Goal: Task Accomplishment & Management: Manage account settings

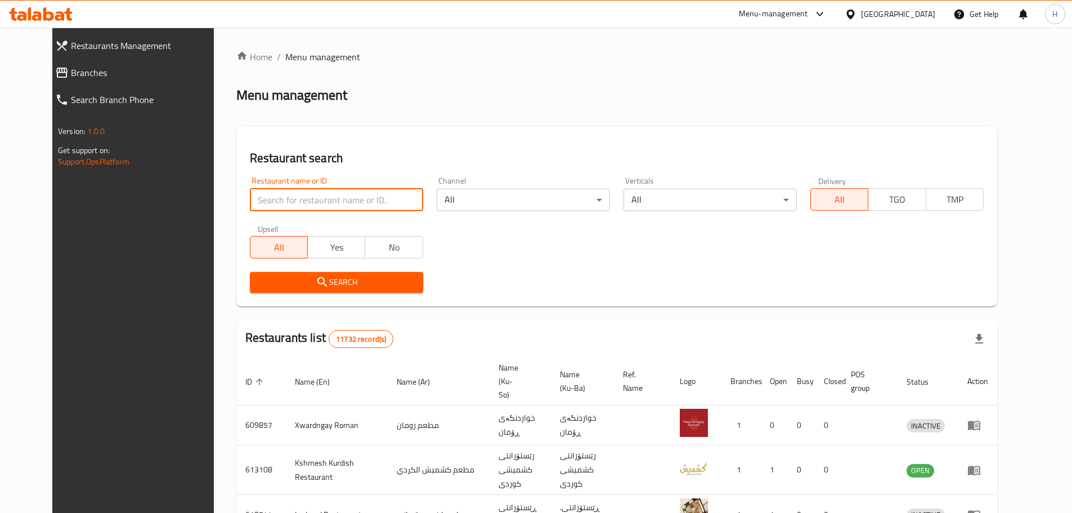
click at [299, 201] on input "search" at bounding box center [336, 200] width 173 height 23
type input "الطازج"
click at [311, 281] on span "Search" at bounding box center [336, 282] width 155 height 14
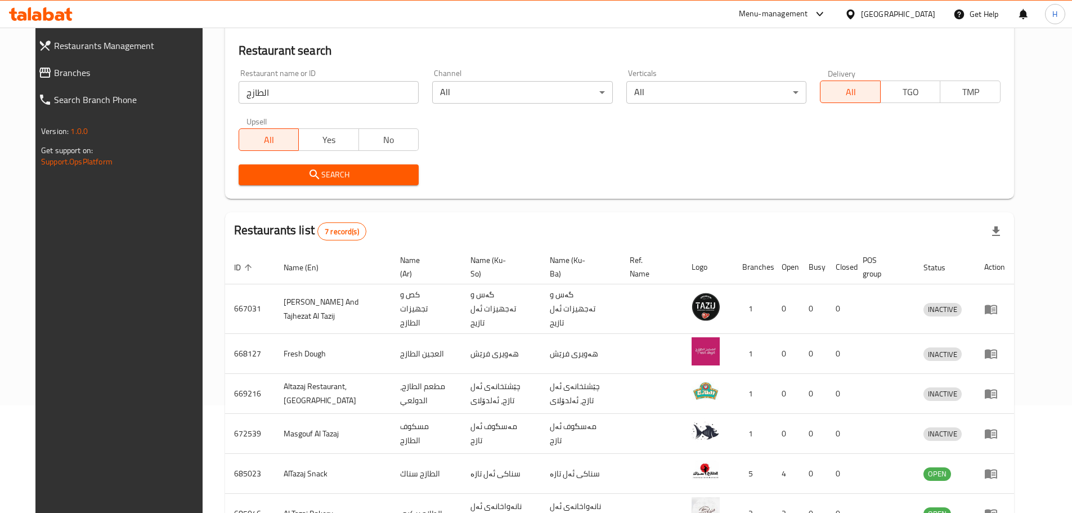
scroll to position [107, 0]
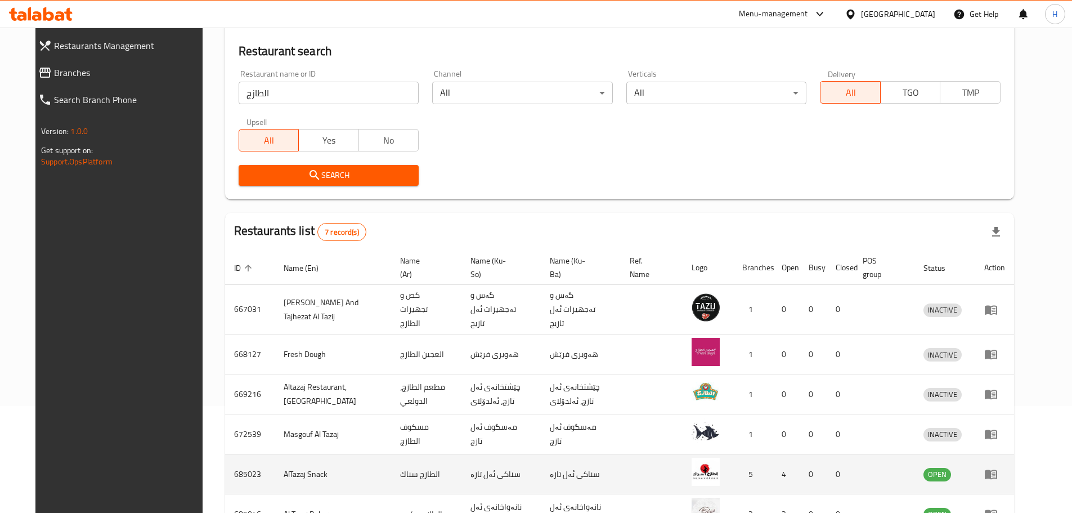
click at [998, 467] on icon "enhanced table" at bounding box center [992, 474] width 14 height 14
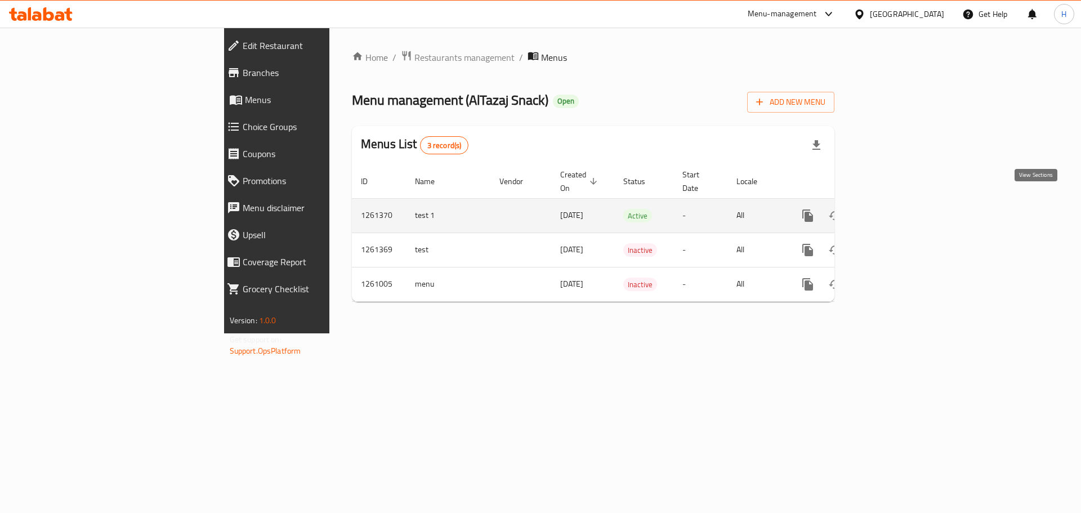
click at [894, 211] on icon "enhanced table" at bounding box center [889, 216] width 10 height 10
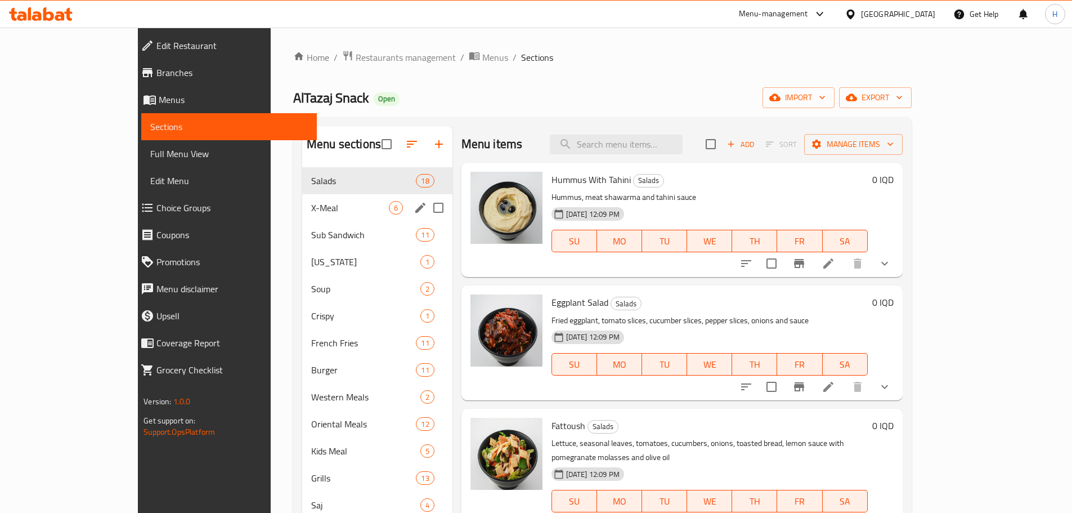
click at [311, 210] on span "X-Meal" at bounding box center [350, 208] width 78 height 14
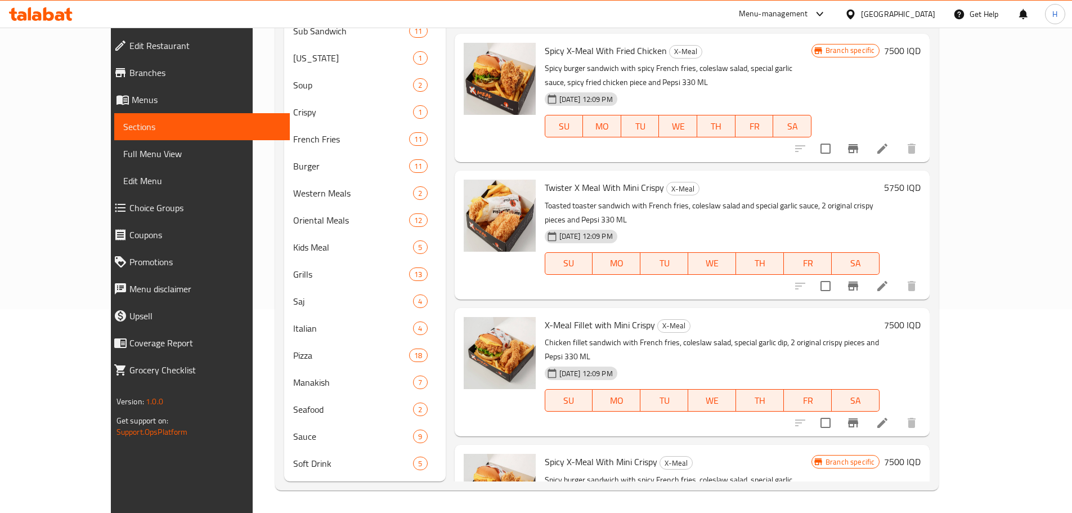
scroll to position [179, 0]
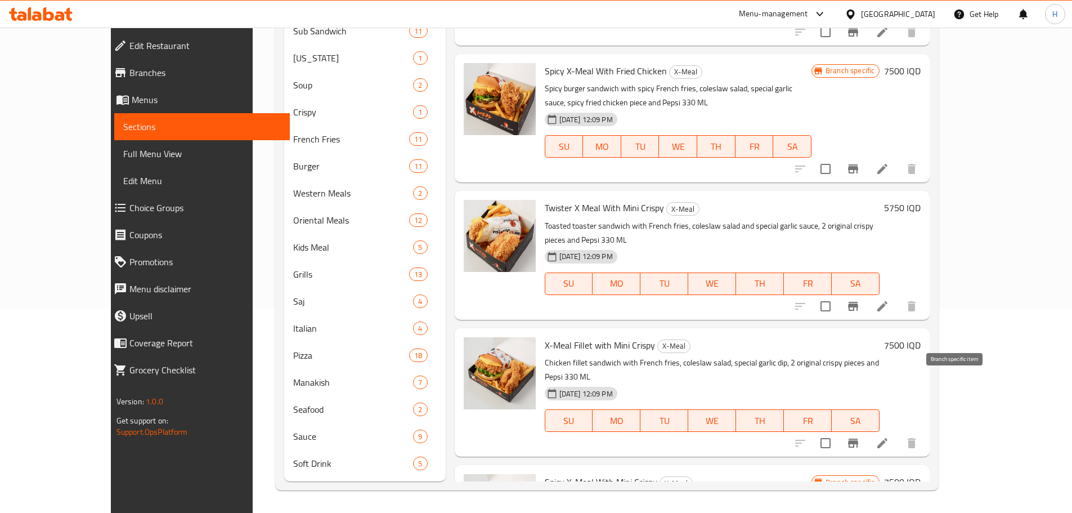
click at [858, 439] on icon "Branch-specific-item" at bounding box center [853, 443] width 10 height 9
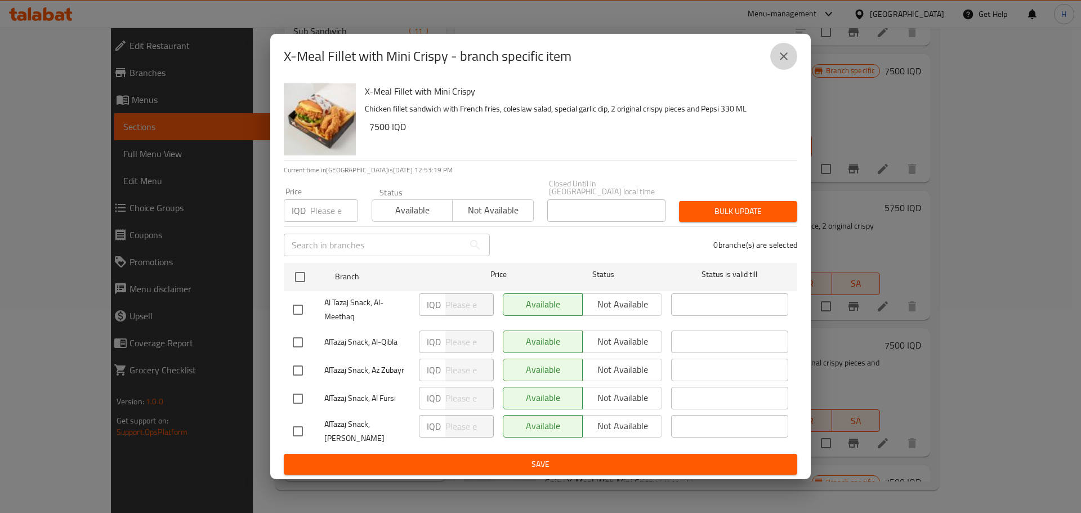
click at [788, 63] on icon "close" at bounding box center [784, 57] width 14 height 14
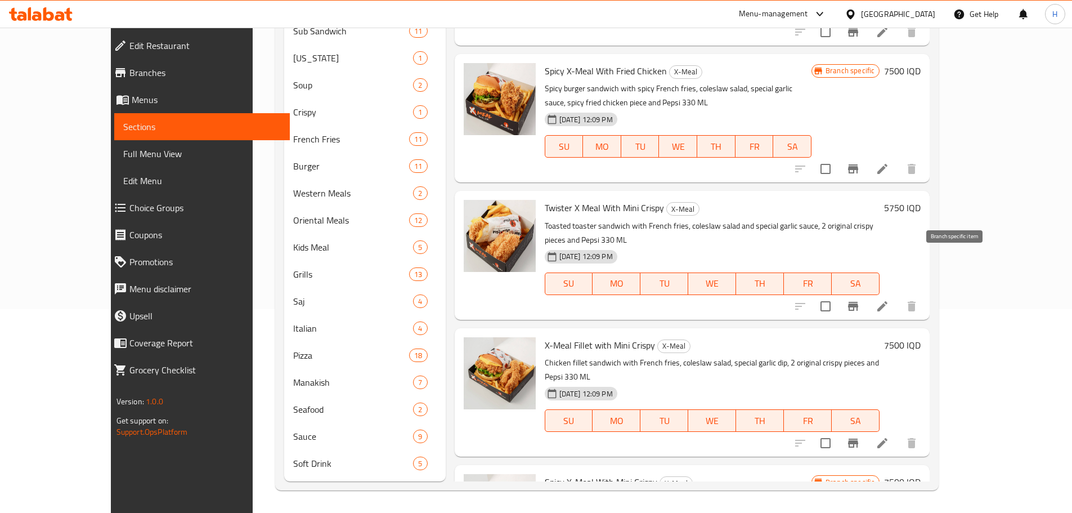
click at [858, 302] on icon "Branch-specific-item" at bounding box center [853, 306] width 10 height 9
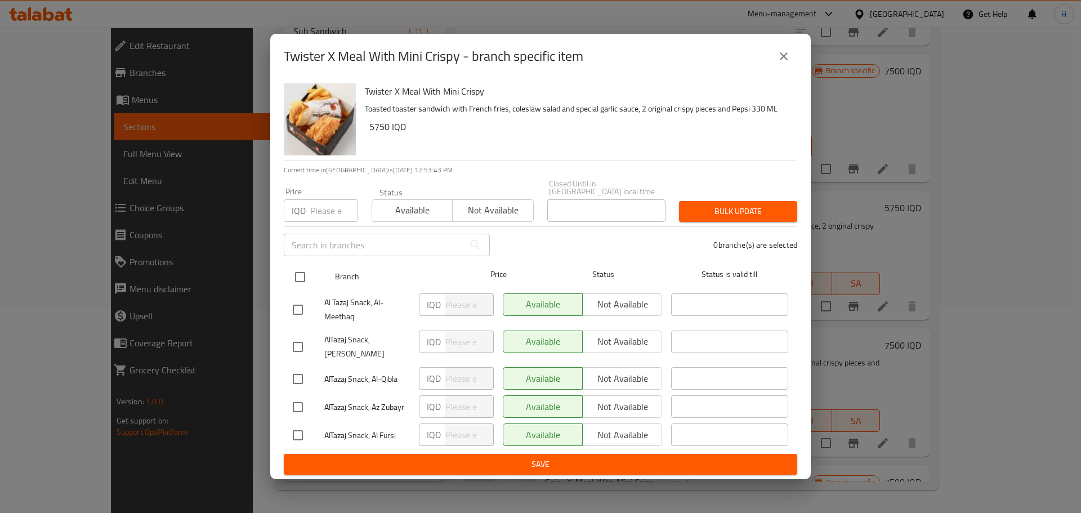
click at [298, 275] on input "checkbox" at bounding box center [300, 277] width 24 height 24
checkbox input "true"
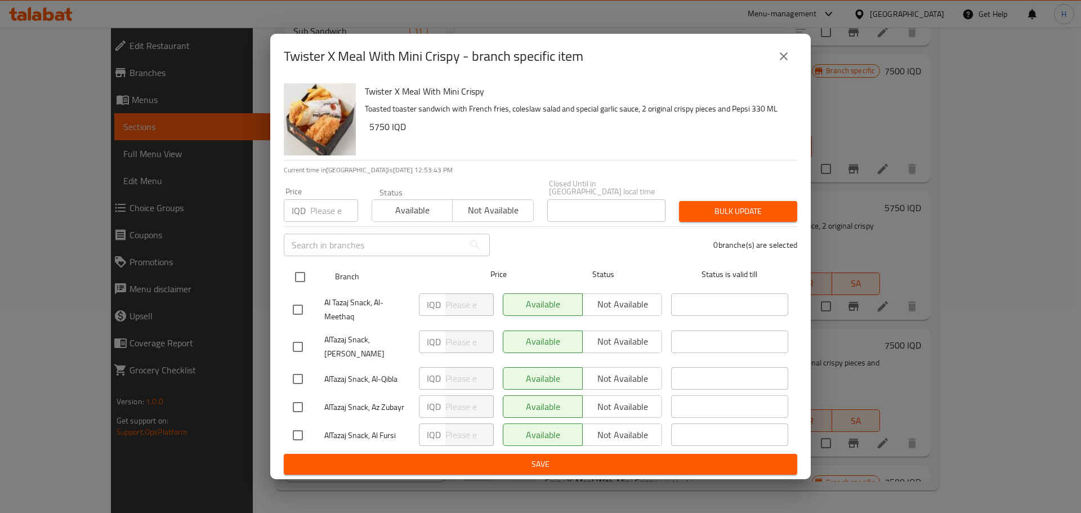
checkbox input "true"
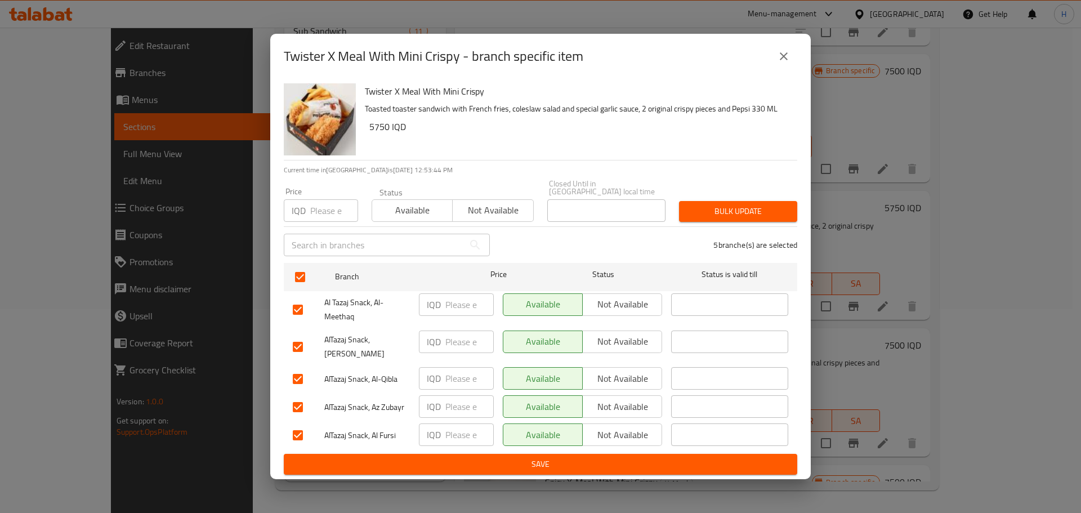
click at [451, 303] on input "number" at bounding box center [469, 304] width 48 height 23
type input "7500"
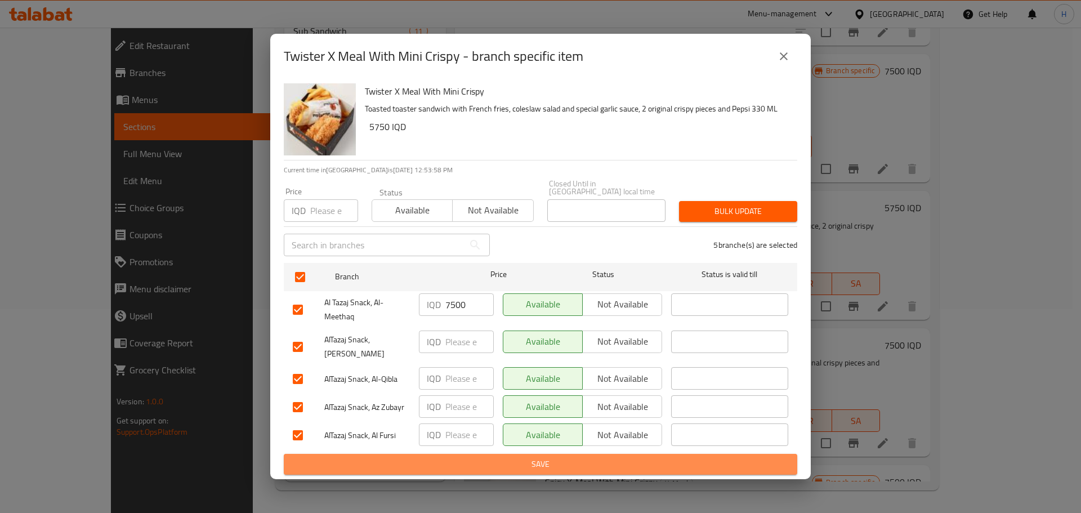
click at [470, 458] on span "Save" at bounding box center [540, 464] width 495 height 14
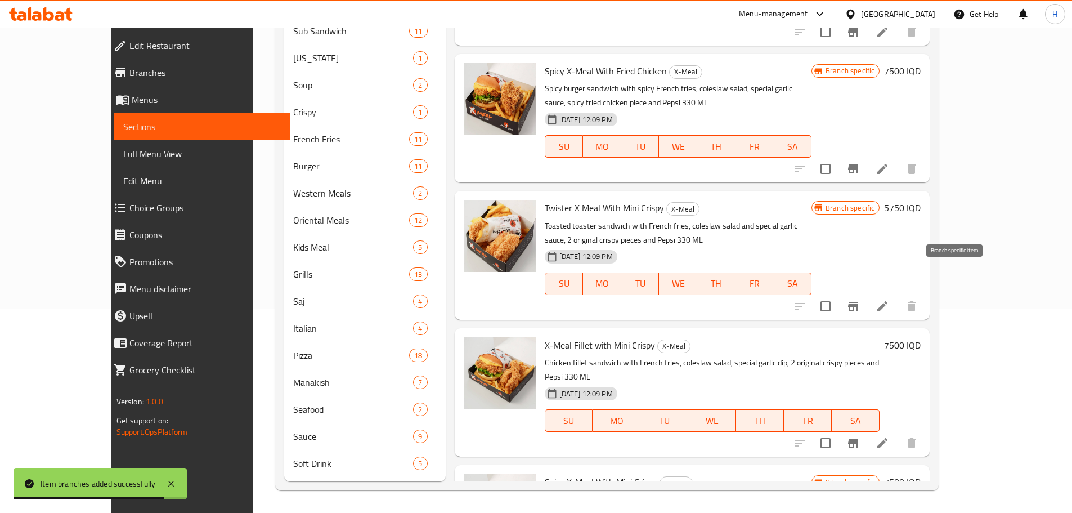
click at [860, 299] on icon "Branch-specific-item" at bounding box center [854, 306] width 14 height 14
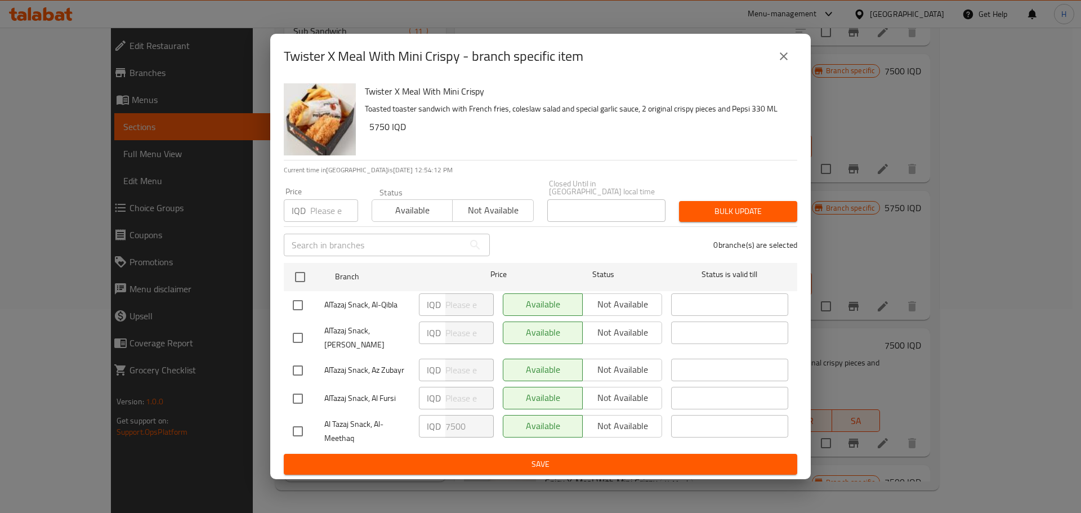
click at [784, 63] on icon "close" at bounding box center [784, 57] width 14 height 14
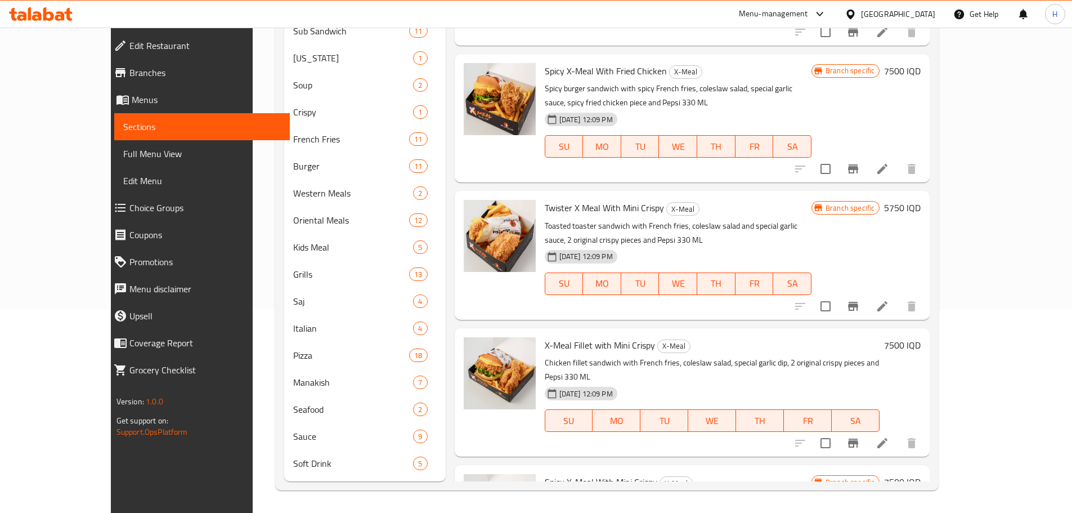
click at [858, 439] on icon "Branch-specific-item" at bounding box center [853, 443] width 10 height 9
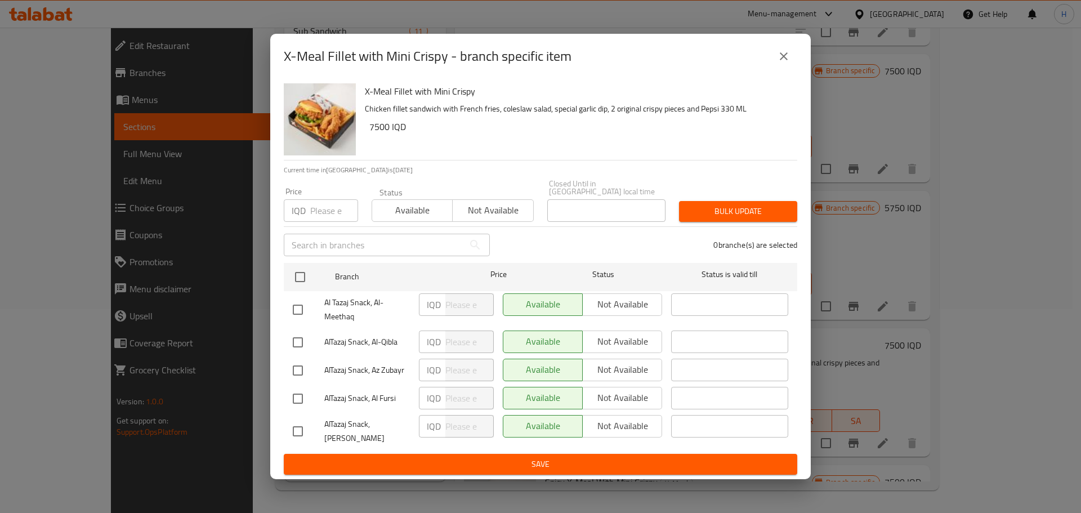
click at [935, 368] on div "X-Meal Fillet with Mini Crispy - branch specific item X-Meal Fillet with Mini C…" at bounding box center [540, 256] width 1081 height 513
click at [949, 285] on div "X-Meal Fillet with Mini Crispy - branch specific item X-Meal Fillet with Mini C…" at bounding box center [540, 256] width 1081 height 513
click at [784, 61] on icon "close" at bounding box center [784, 57] width 14 height 14
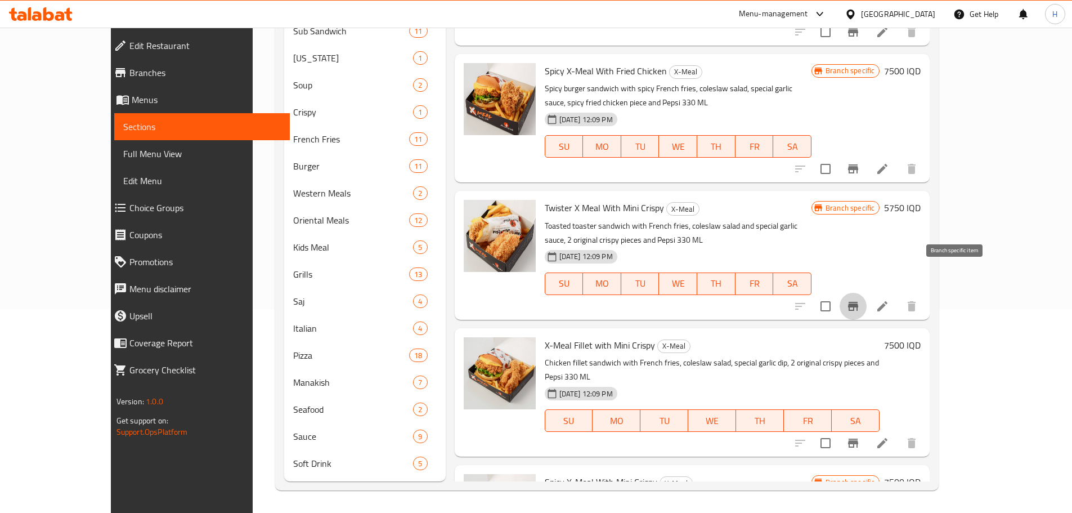
click at [860, 299] on icon "Branch-specific-item" at bounding box center [854, 306] width 14 height 14
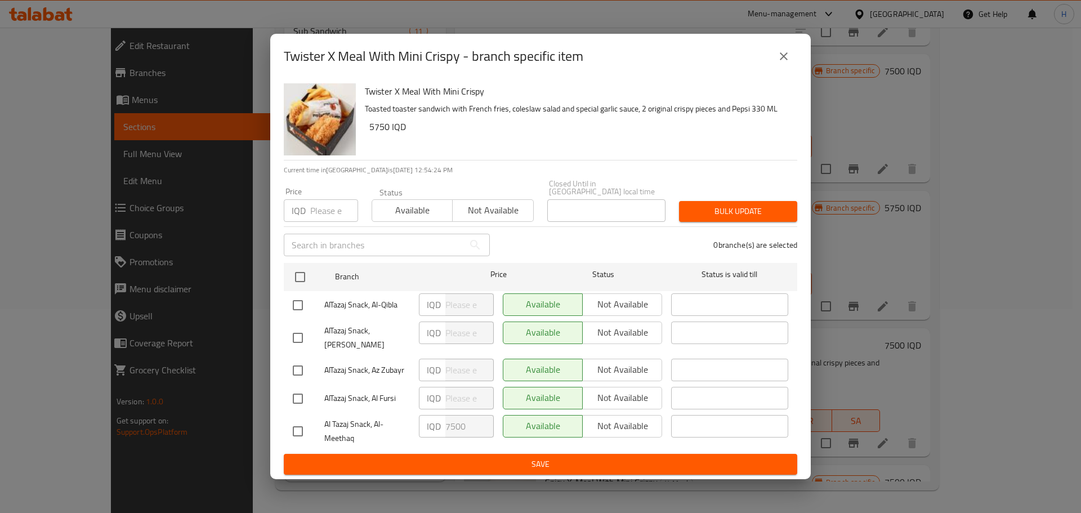
click at [300, 392] on input "checkbox" at bounding box center [298, 399] width 24 height 24
checkbox input "true"
click at [301, 360] on input "checkbox" at bounding box center [298, 371] width 24 height 24
checkbox input "true"
click at [301, 333] on input "checkbox" at bounding box center [298, 338] width 24 height 24
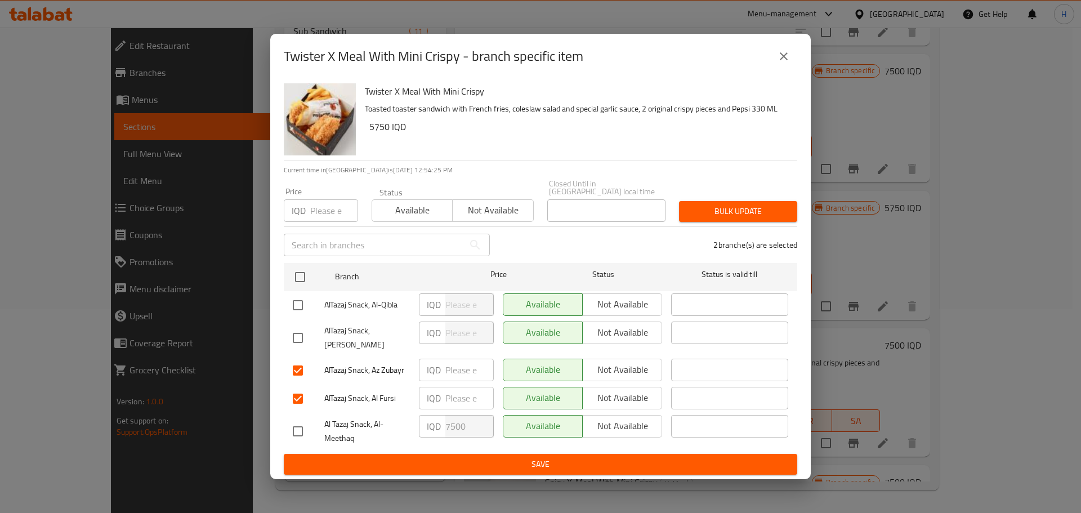
checkbox input "true"
click at [300, 301] on input "checkbox" at bounding box center [298, 305] width 24 height 24
checkbox input "true"
click at [460, 307] on input "number" at bounding box center [469, 304] width 48 height 23
click at [463, 309] on input "7500" at bounding box center [469, 304] width 48 height 23
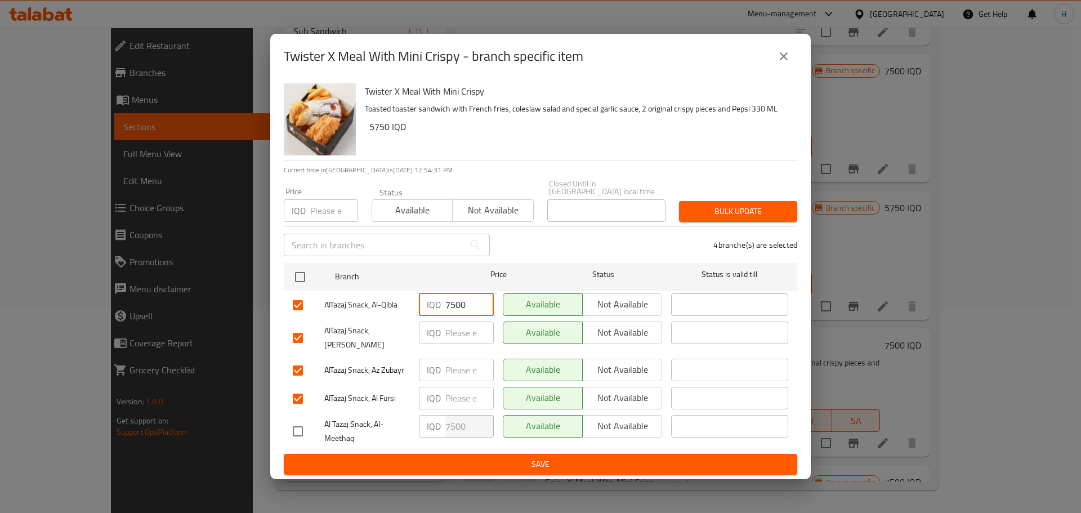
click at [463, 309] on input "7500" at bounding box center [469, 304] width 48 height 23
type input "7500"
click at [457, 333] on input "number" at bounding box center [469, 332] width 48 height 23
paste input "7500"
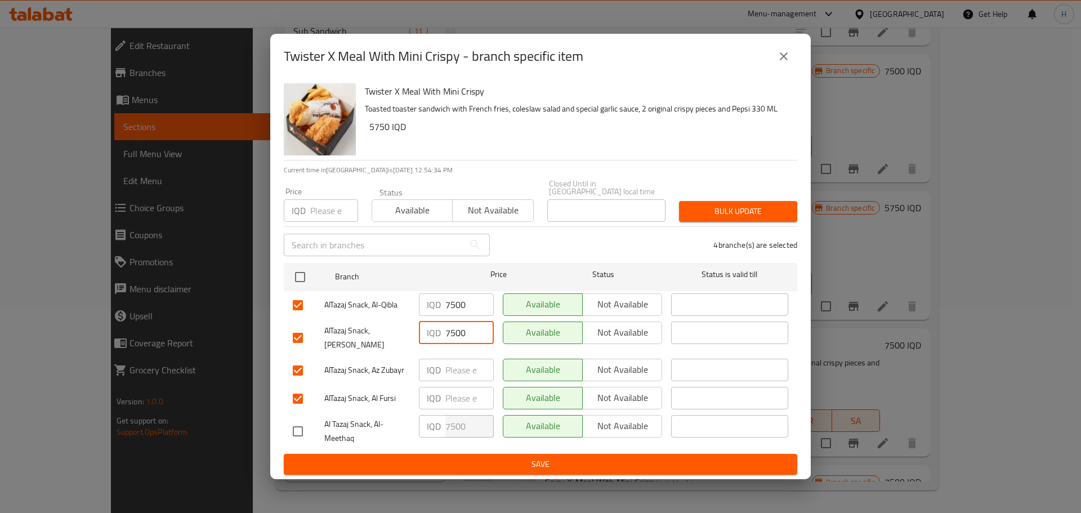
type input "7500"
click at [455, 365] on input "number" at bounding box center [469, 370] width 48 height 23
paste input "7500"
type input "7500"
click at [454, 387] on input "number" at bounding box center [469, 398] width 48 height 23
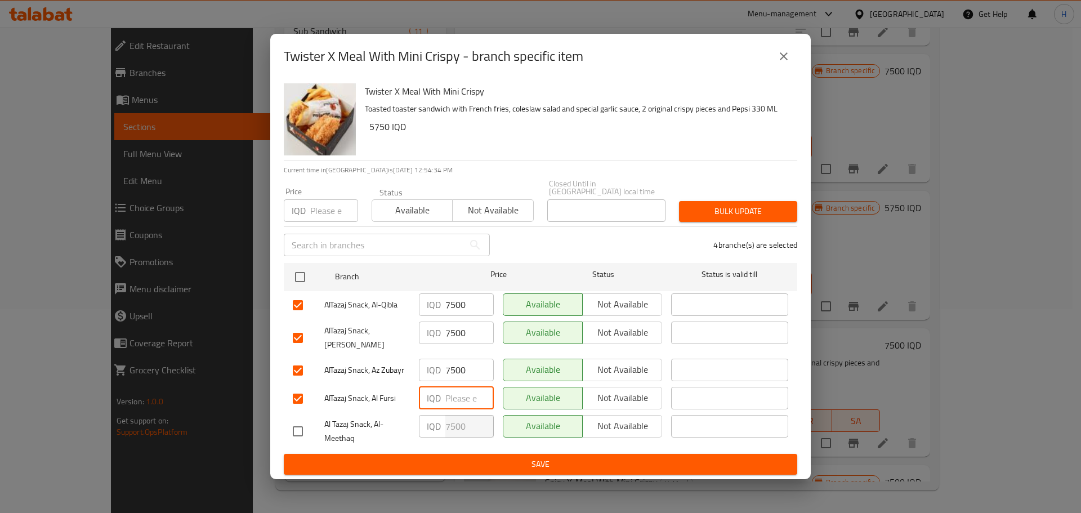
paste input "7500"
type input "7500"
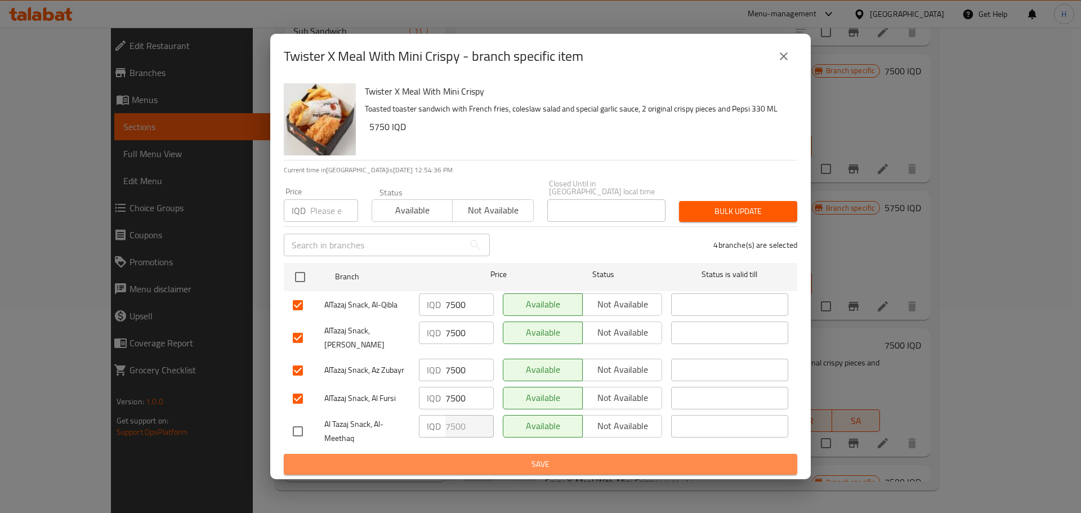
click at [567, 458] on span "Save" at bounding box center [540, 464] width 495 height 14
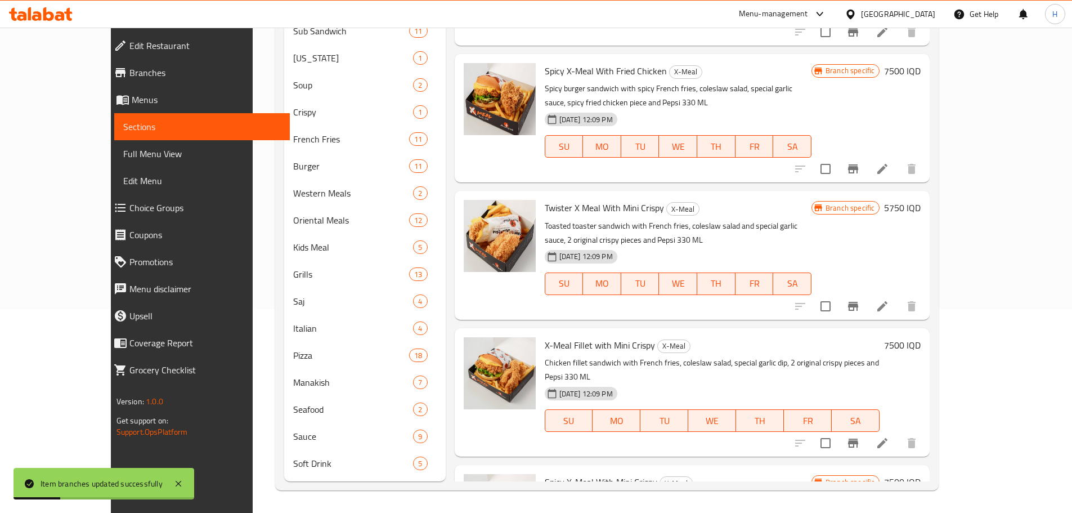
click at [888, 301] on icon at bounding box center [883, 306] width 10 height 10
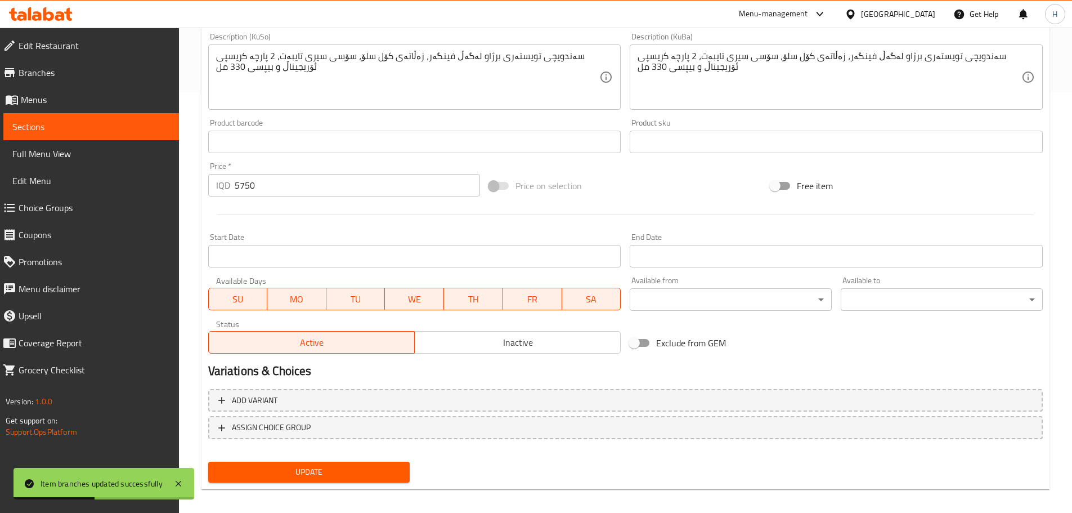
scroll to position [203, 0]
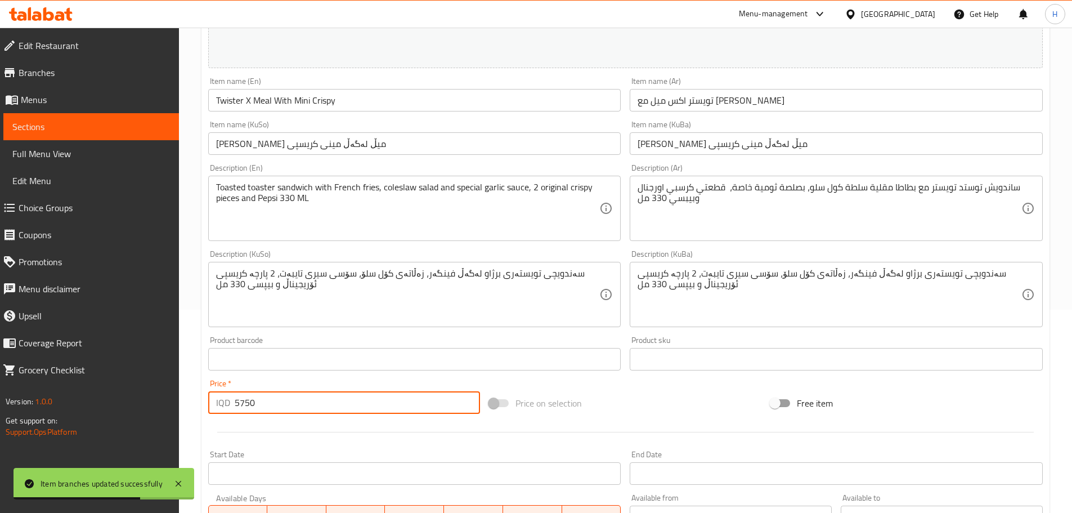
drag, startPoint x: 247, startPoint y: 400, endPoint x: 230, endPoint y: 401, distance: 17.5
click at [230, 401] on div "IQD 5750 Price *" at bounding box center [344, 402] width 272 height 23
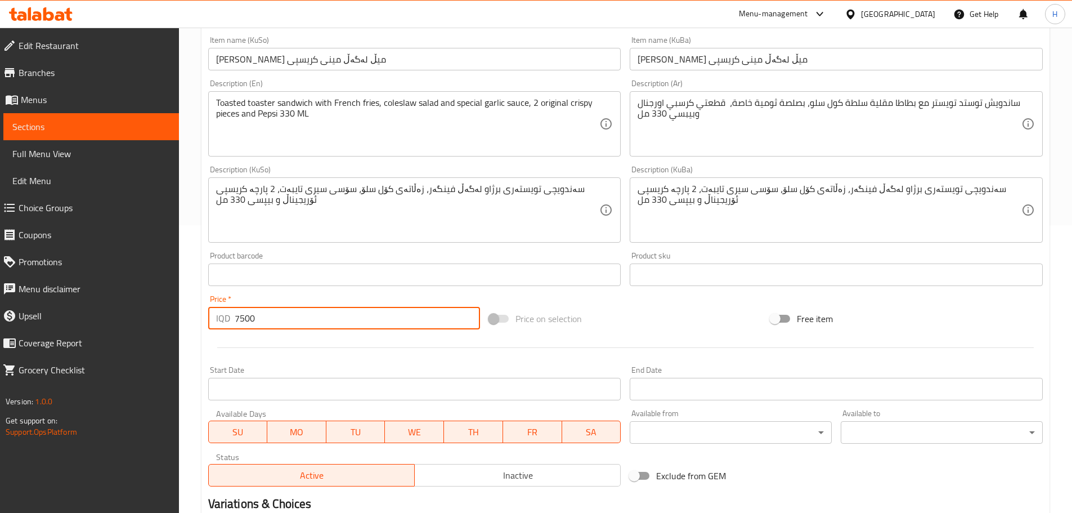
scroll to position [428, 0]
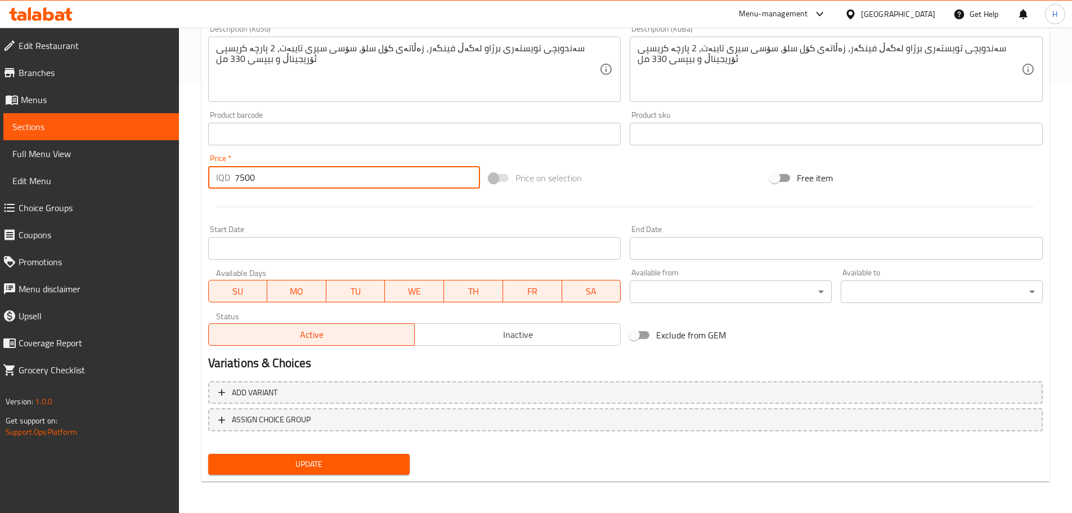
type input "7500"
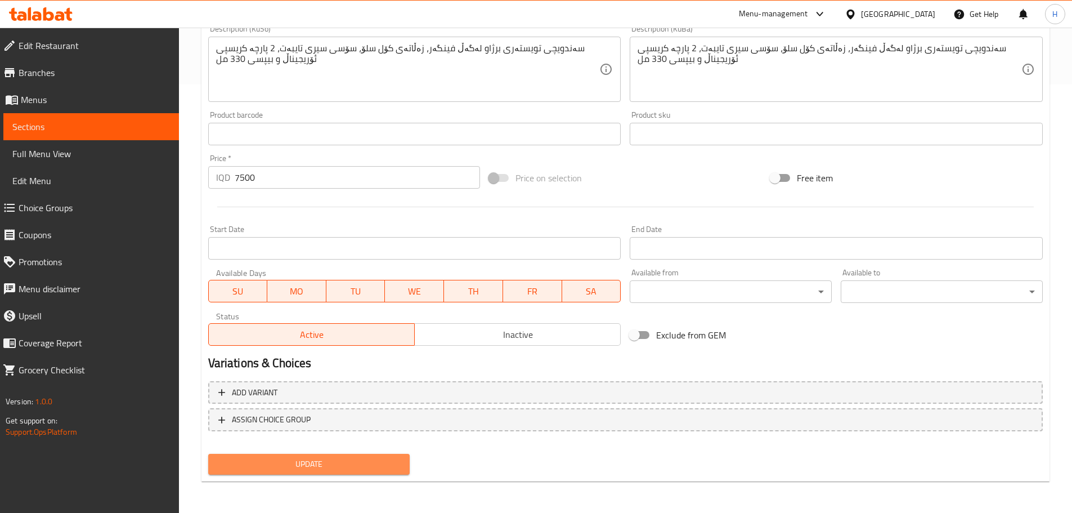
click at [399, 457] on button "Update" at bounding box center [309, 464] width 202 height 21
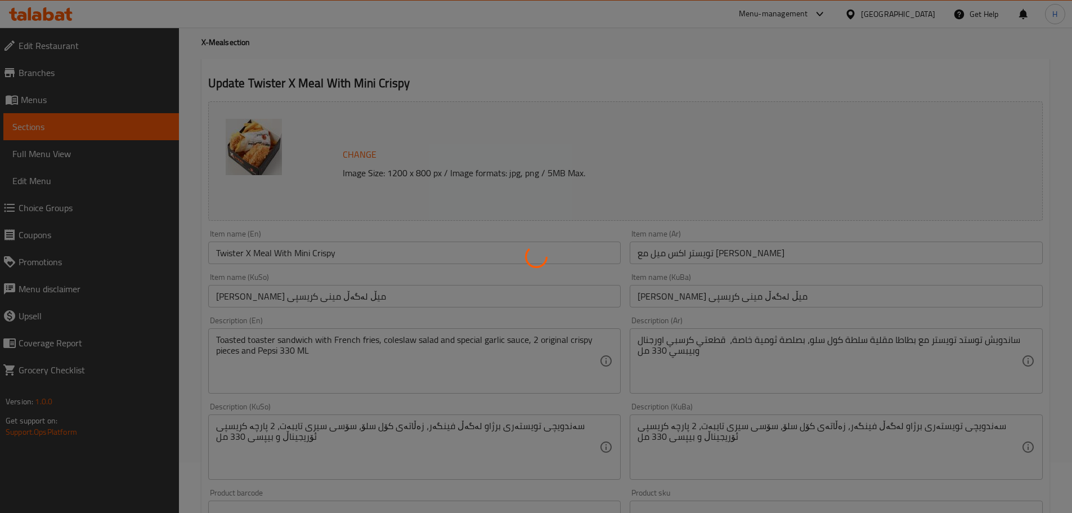
scroll to position [0, 0]
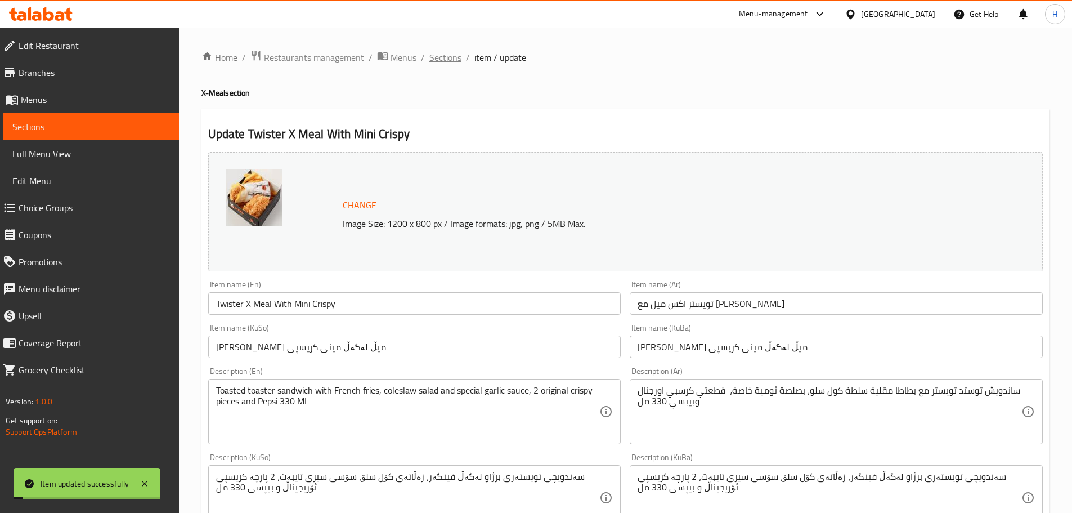
click at [456, 63] on span "Sections" at bounding box center [446, 58] width 32 height 14
